Goal: Find specific page/section: Find specific page/section

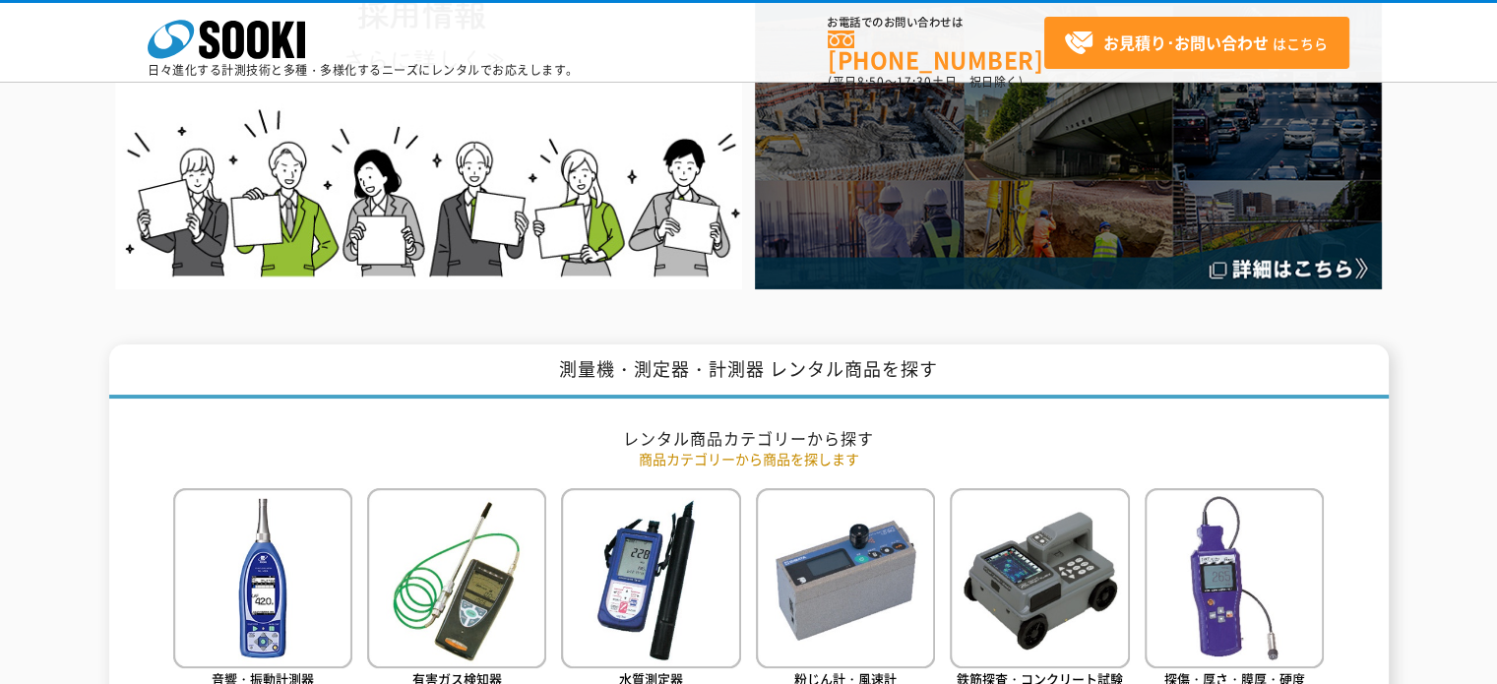
scroll to position [788, 0]
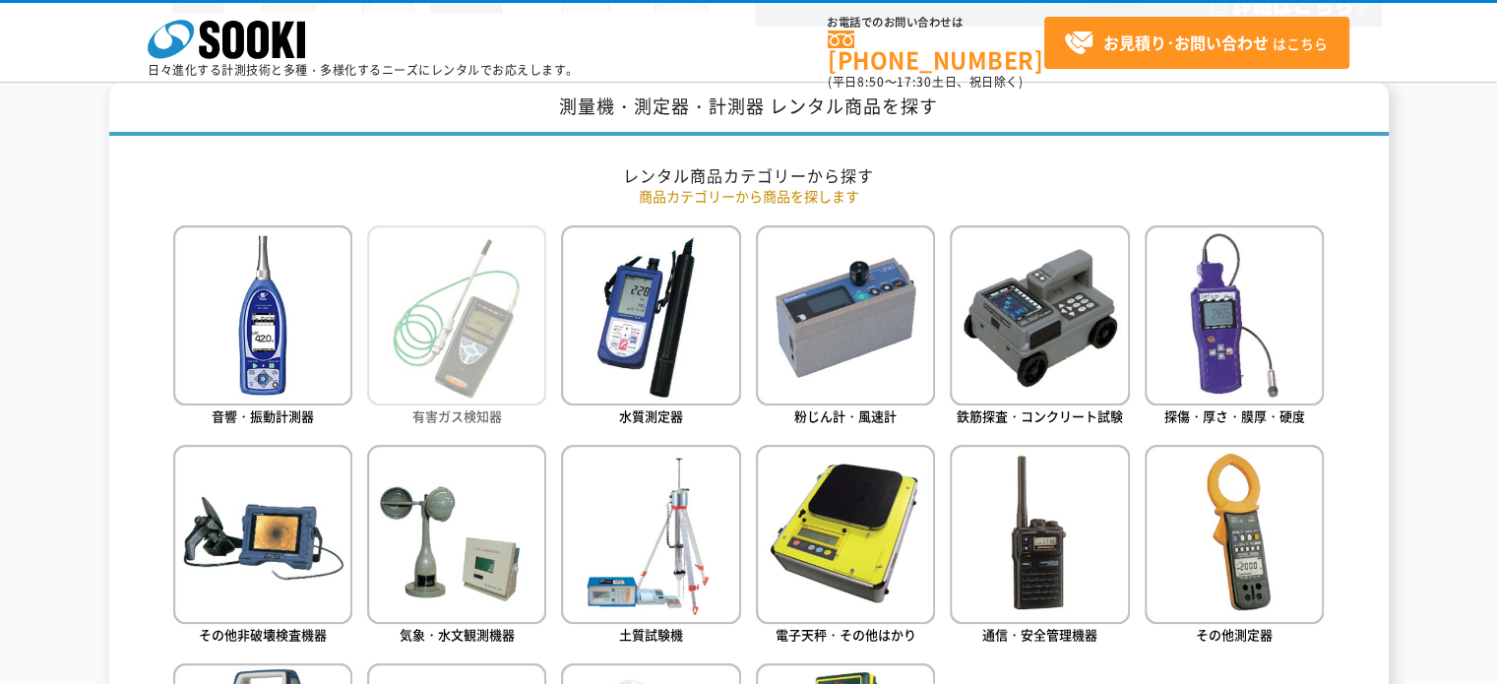
click at [438, 290] on img at bounding box center [456, 314] width 179 height 179
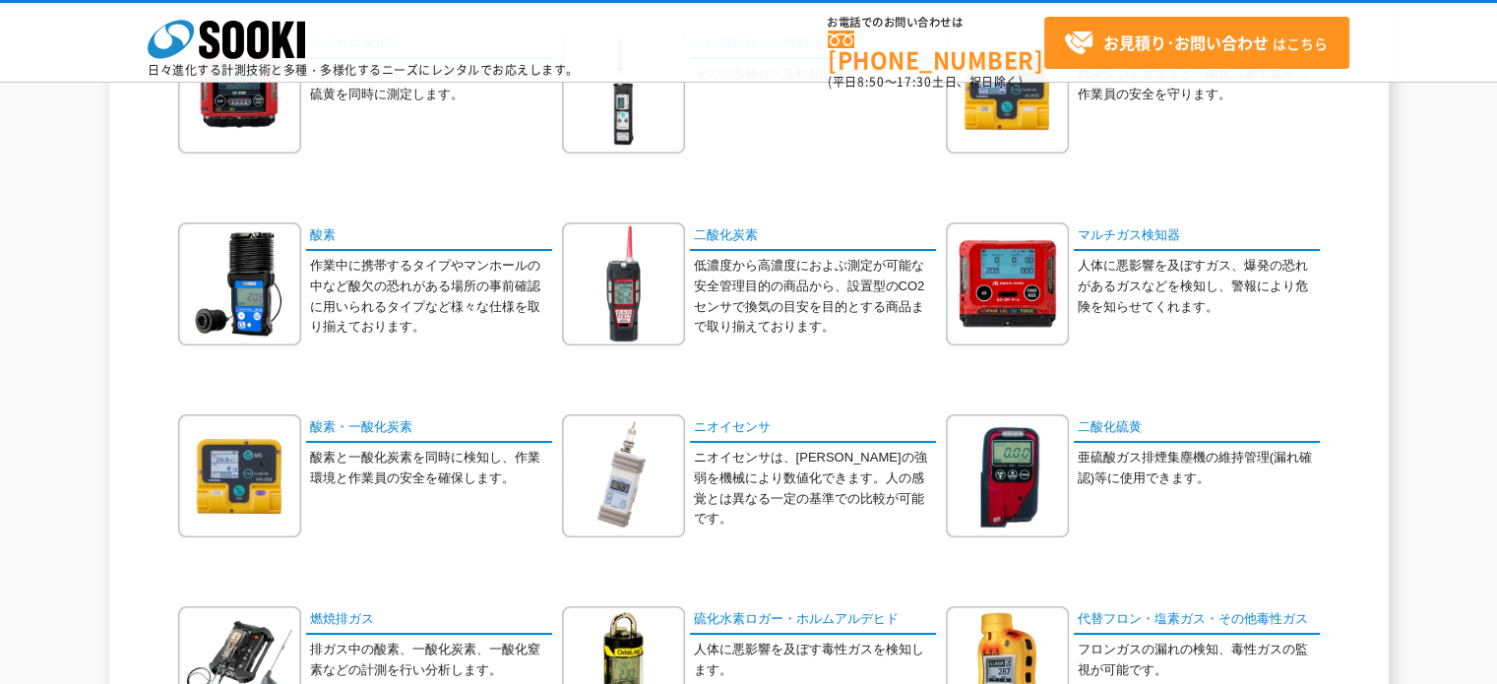
scroll to position [262, 0]
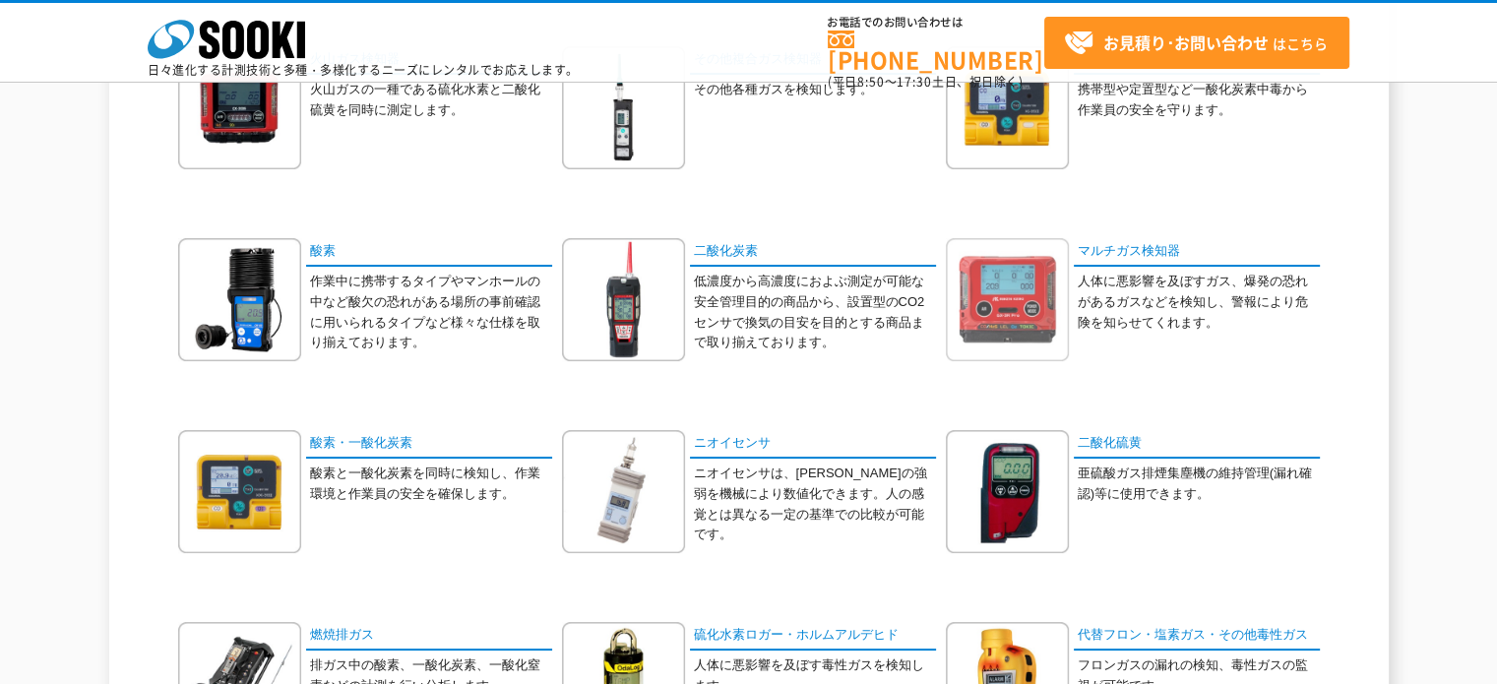
click at [977, 318] on img at bounding box center [1007, 299] width 123 height 123
